Goal: Task Accomplishment & Management: Complete application form

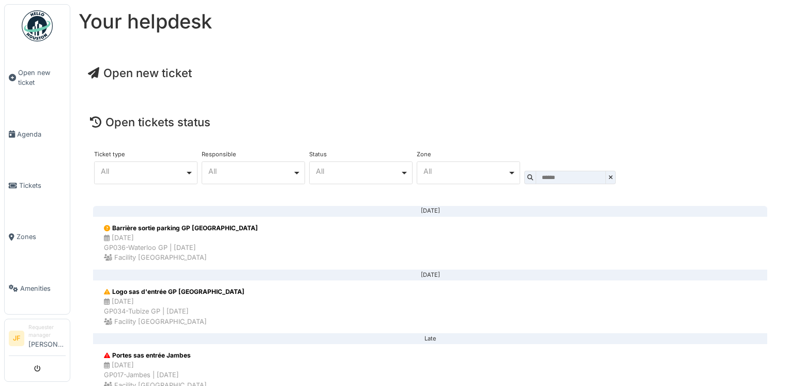
click at [139, 72] on span "Open new ticket" at bounding box center [140, 72] width 104 height 13
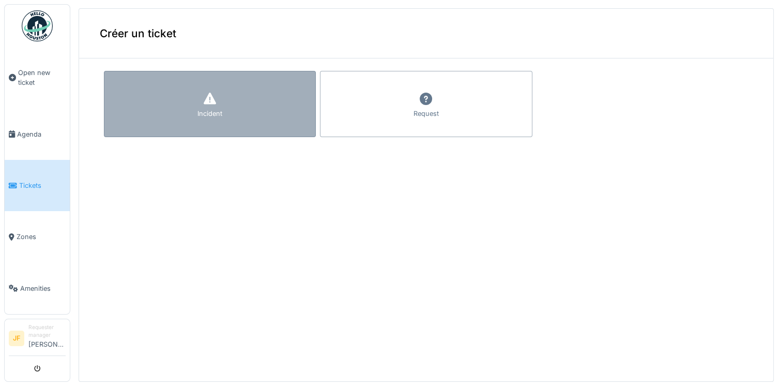
click at [205, 102] on icon at bounding box center [210, 99] width 12 height 12
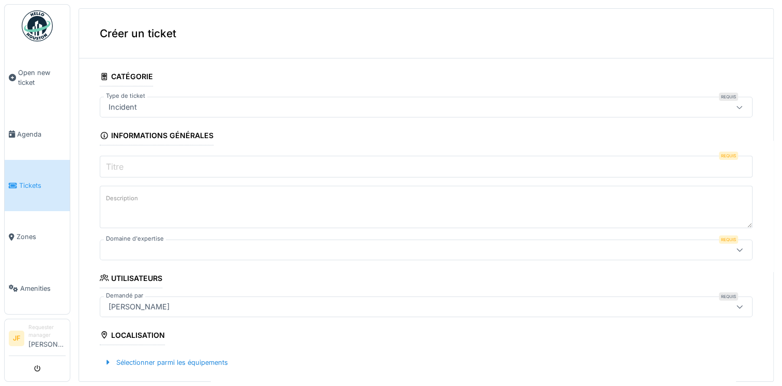
click at [149, 105] on div "Incident" at bounding box center [389, 106] width 571 height 11
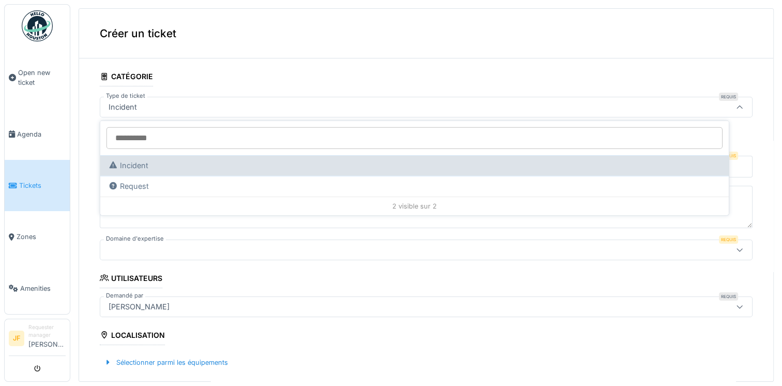
click at [151, 171] on div "Incident" at bounding box center [414, 165] width 628 height 21
click at [132, 171] on div "Incident" at bounding box center [414, 165] width 628 height 21
click at [133, 171] on div "Incident" at bounding box center [414, 165] width 628 height 21
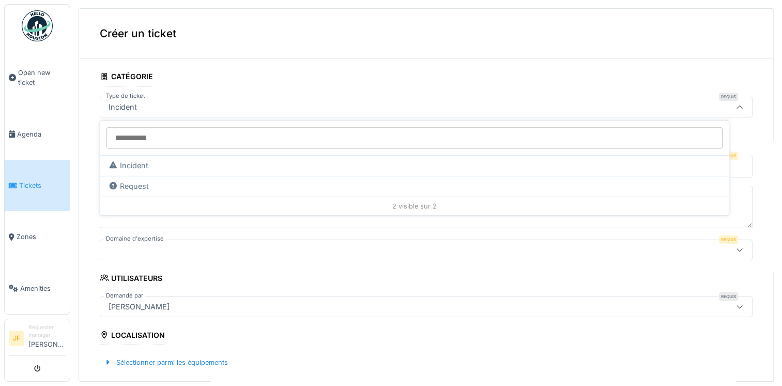
click at [350, 247] on div at bounding box center [389, 249] width 571 height 11
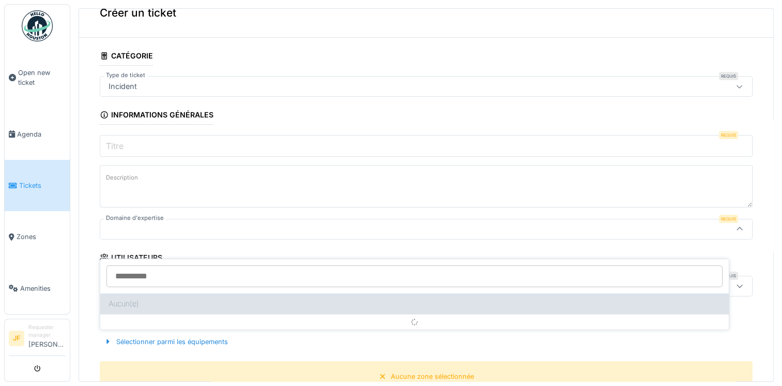
scroll to position [53, 0]
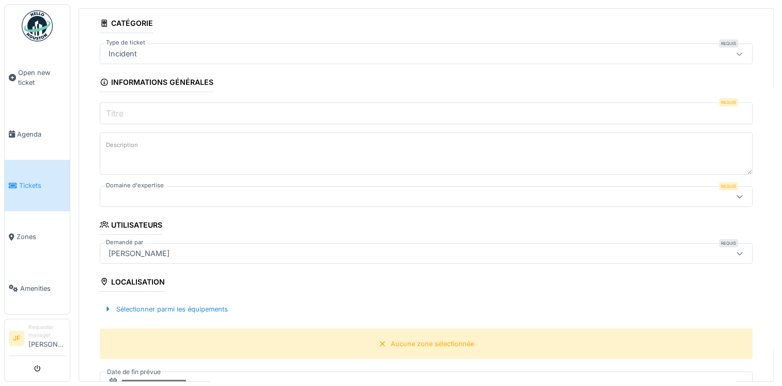
click at [152, 111] on input "Titre" at bounding box center [426, 113] width 653 height 22
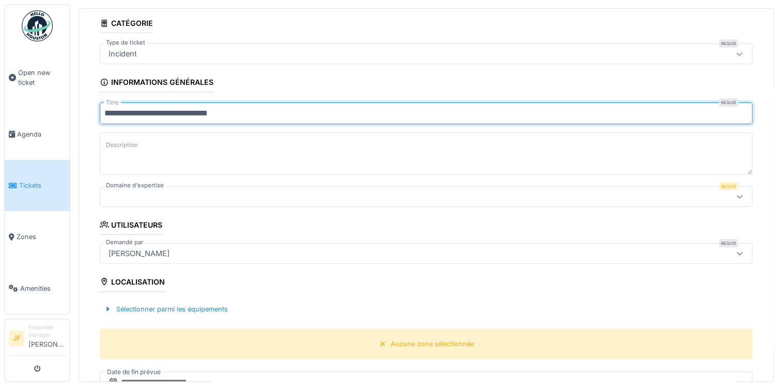
click at [219, 112] on input "**********" at bounding box center [426, 113] width 653 height 22
type input "**********"
click at [112, 151] on textarea "Description" at bounding box center [426, 153] width 653 height 42
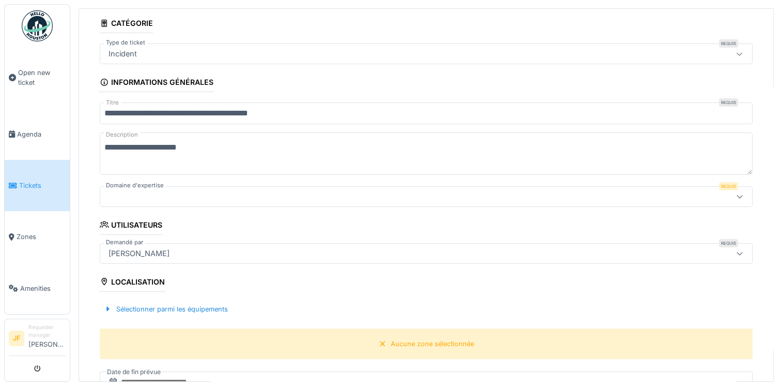
type textarea "**********"
click at [143, 191] on div at bounding box center [389, 196] width 571 height 11
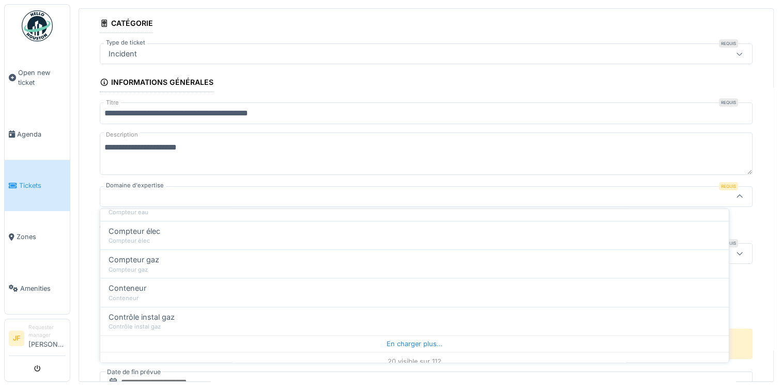
scroll to position [503, 0]
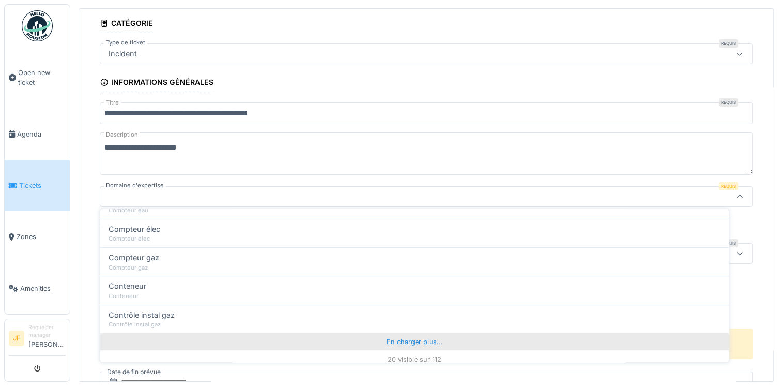
click at [405, 338] on div "En charger plus…" at bounding box center [414, 341] width 628 height 17
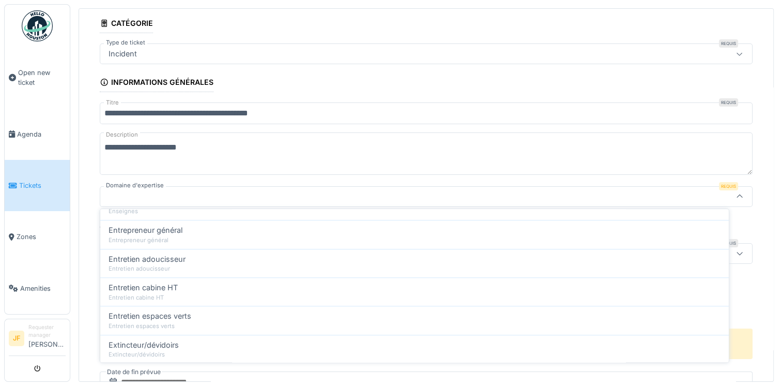
scroll to position [1077, 0]
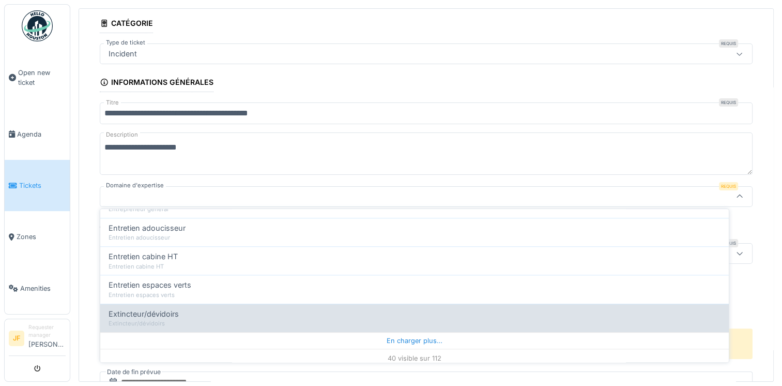
click at [416, 334] on div "En charger plus…" at bounding box center [414, 340] width 628 height 17
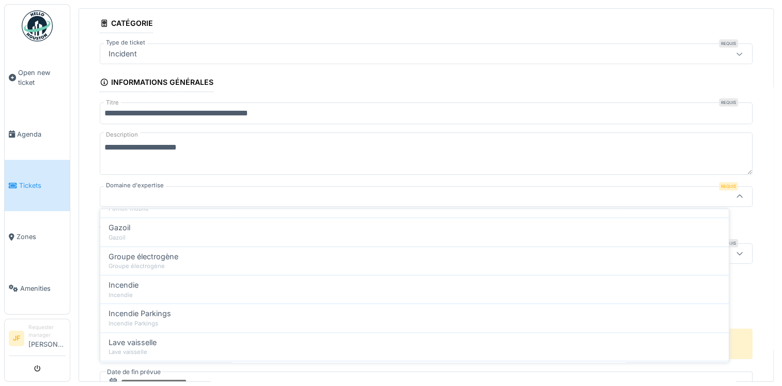
scroll to position [1648, 0]
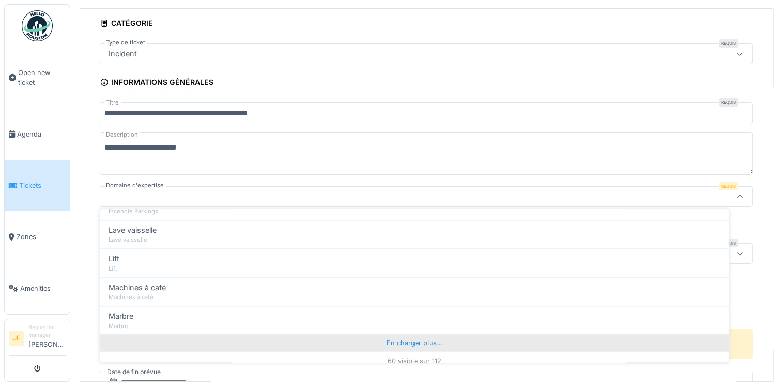
click at [402, 334] on div "En charger plus…" at bounding box center [414, 342] width 628 height 17
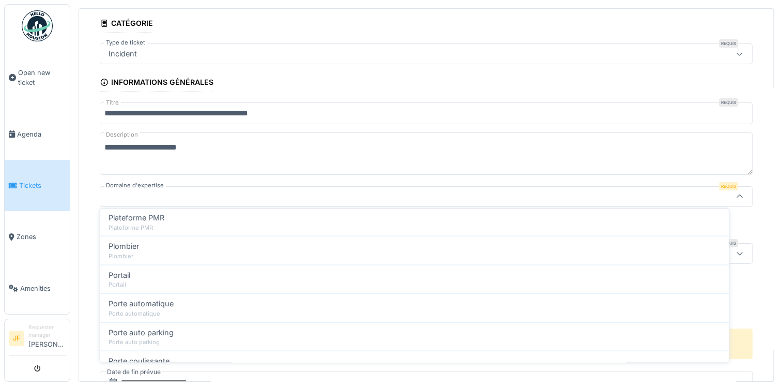
scroll to position [2218, 0]
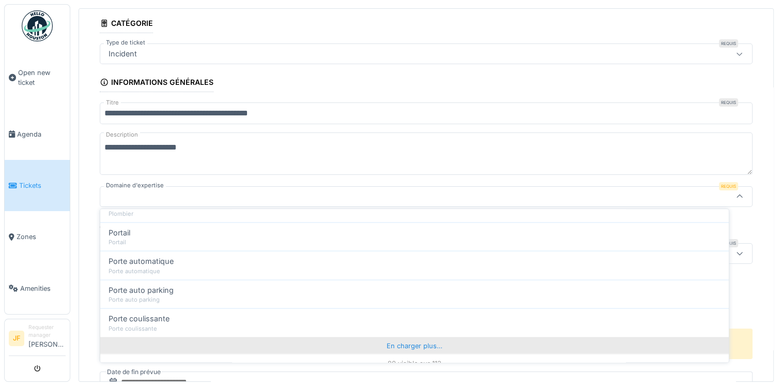
click at [404, 336] on div "En charger plus…" at bounding box center [414, 344] width 628 height 17
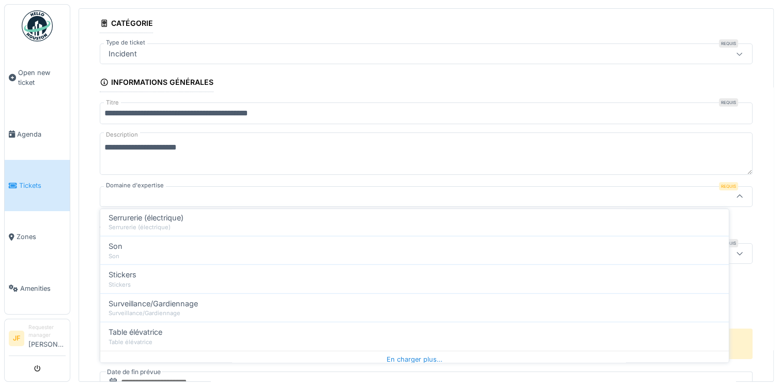
scroll to position [2789, 0]
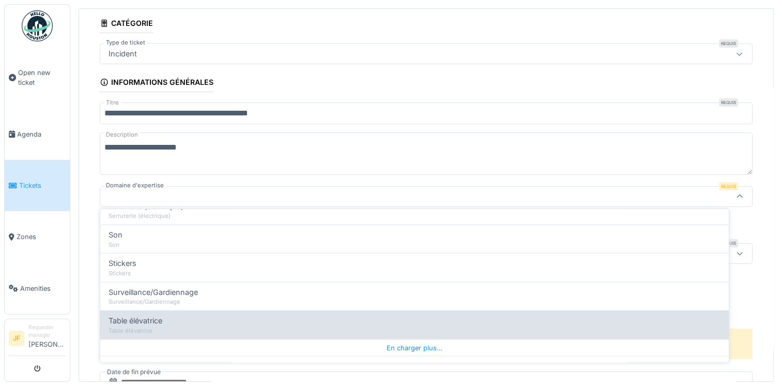
click at [410, 339] on div "En charger plus…" at bounding box center [414, 347] width 628 height 17
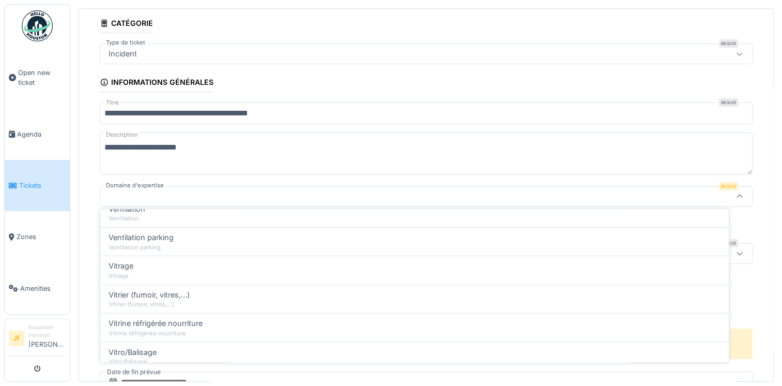
scroll to position [3115, 0]
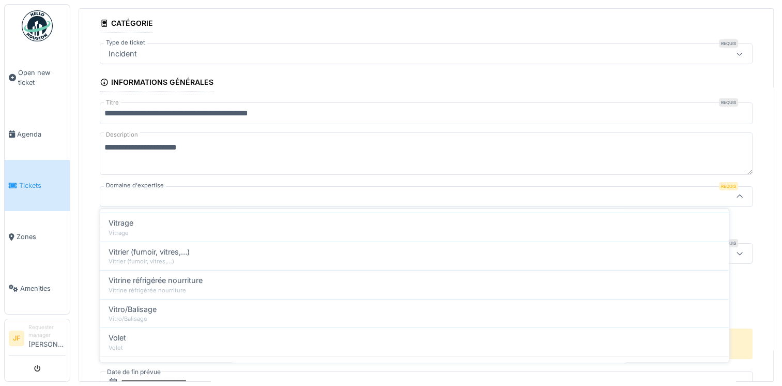
click at [405, 357] on div "112 visible sur 112" at bounding box center [414, 365] width 628 height 19
click at [407, 356] on div "112 visible sur 112" at bounding box center [414, 365] width 628 height 19
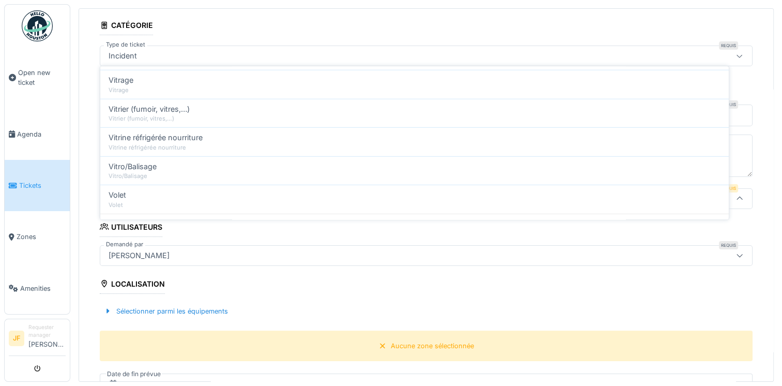
scroll to position [0, 0]
